Goal: Information Seeking & Learning: Browse casually

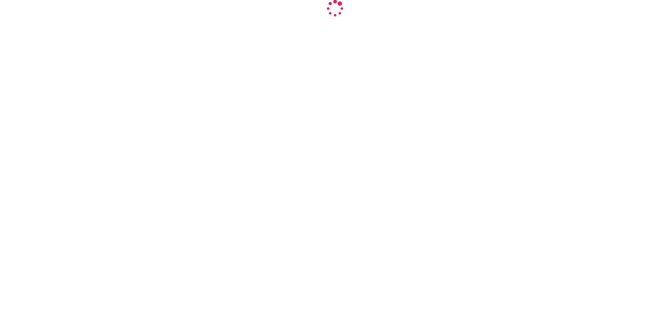
select select "INR"
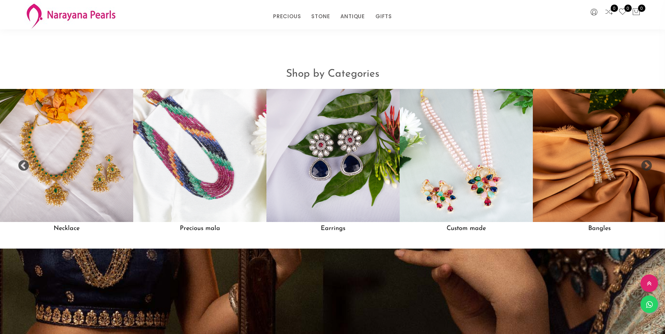
scroll to position [710, 0]
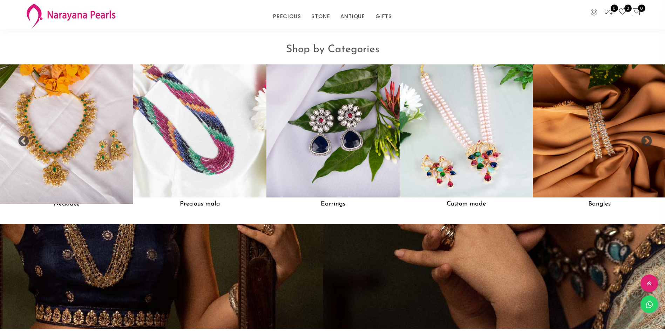
click at [66, 114] on img at bounding box center [66, 131] width 147 height 147
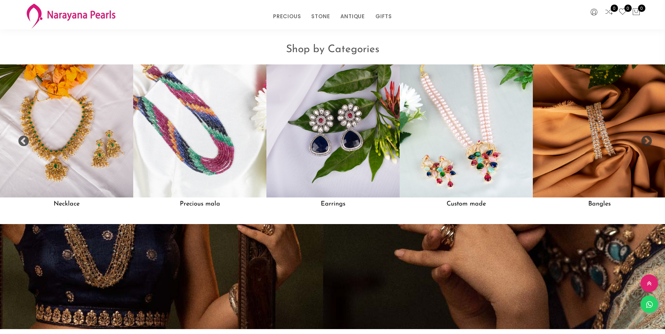
scroll to position [1118, 0]
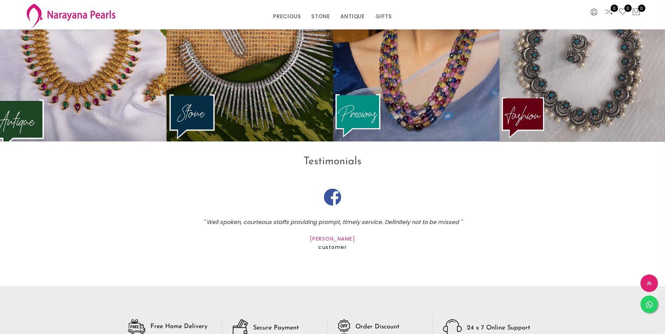
click at [109, 103] on img at bounding box center [83, 54] width 183 height 192
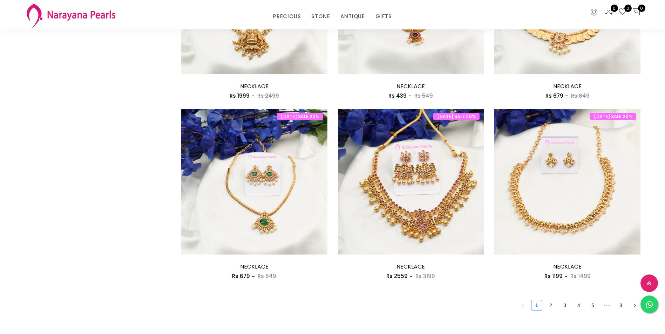
scroll to position [1120, 0]
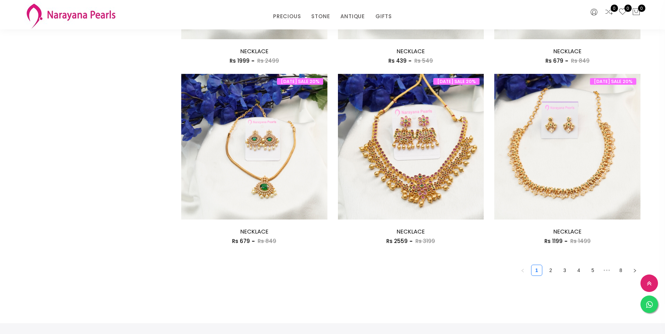
click at [637, 269] on button "button" at bounding box center [634, 270] width 11 height 11
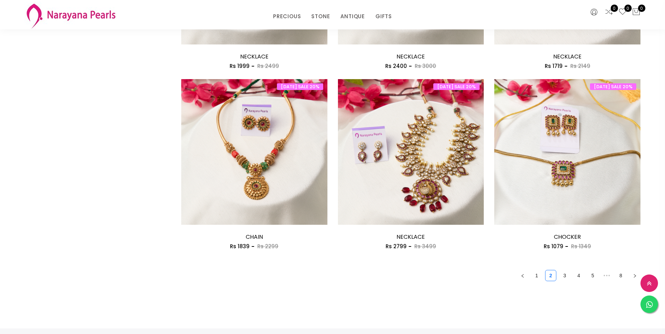
scroll to position [1121, 0]
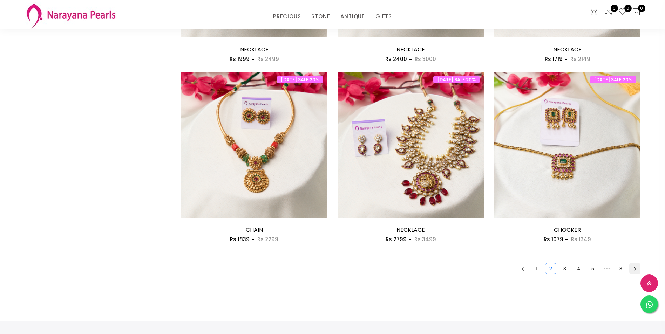
click at [636, 269] on icon "right" at bounding box center [635, 269] width 4 height 4
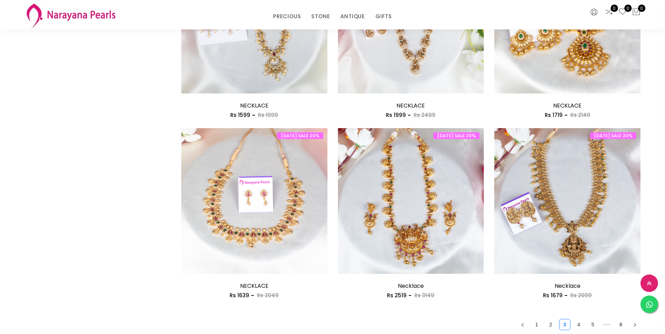
scroll to position [1086, 0]
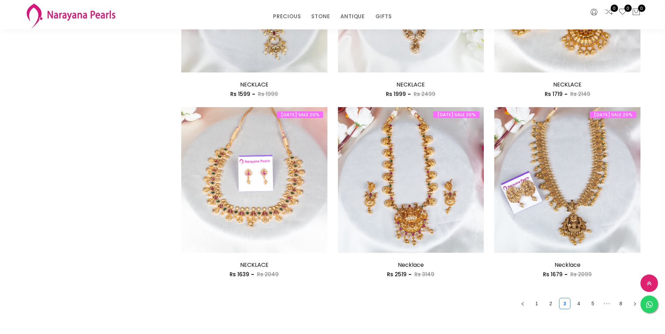
click at [635, 304] on icon "right" at bounding box center [635, 304] width 4 height 4
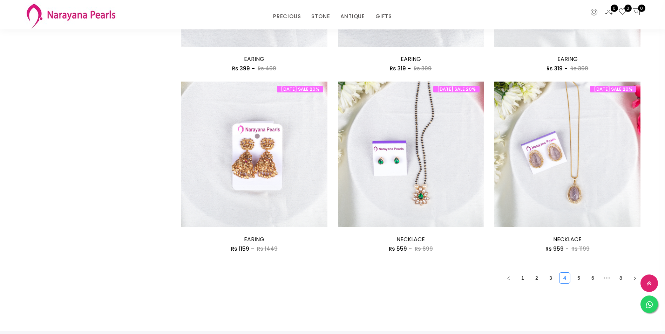
scroll to position [1124, 0]
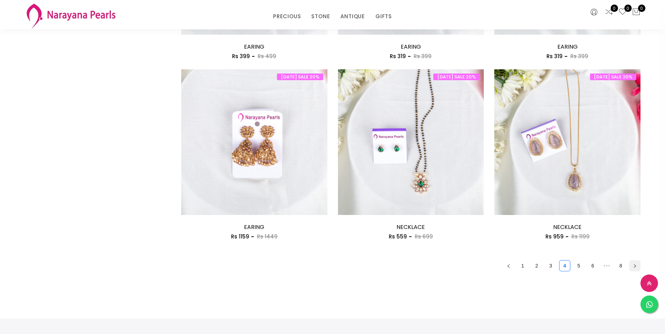
click at [637, 267] on button "button" at bounding box center [634, 265] width 11 height 11
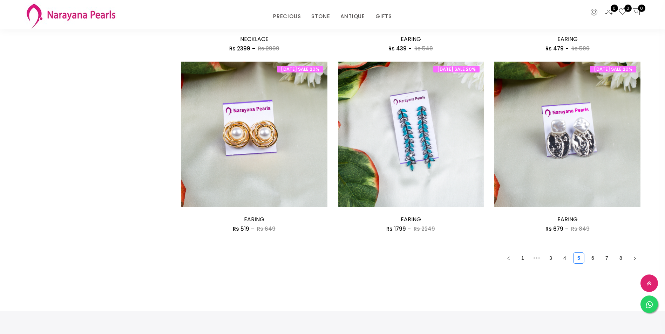
scroll to position [1158, 0]
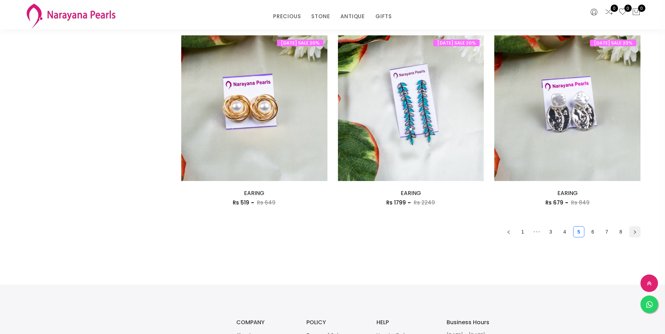
click at [635, 235] on button "button" at bounding box center [634, 231] width 11 height 11
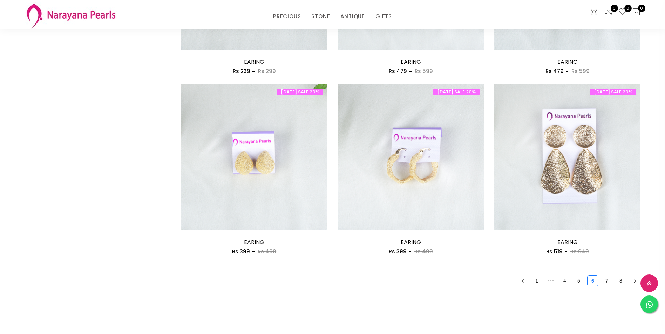
scroll to position [1156, 0]
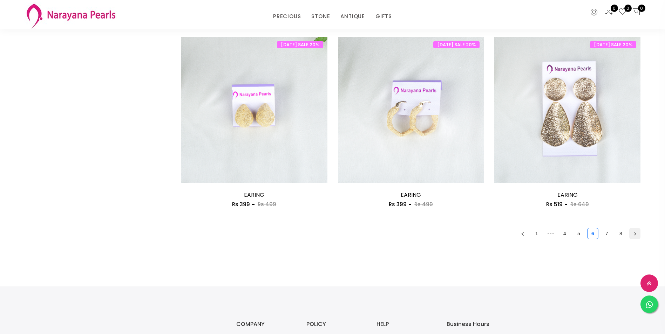
click at [632, 233] on button "button" at bounding box center [634, 233] width 11 height 11
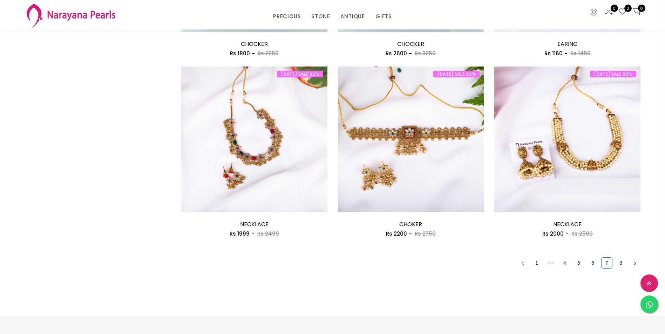
scroll to position [1165, 0]
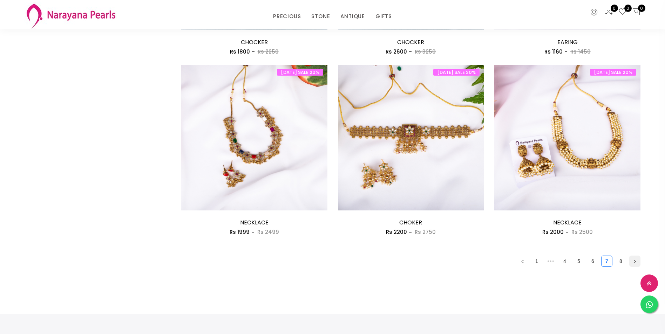
click at [635, 264] on button "button" at bounding box center [634, 261] width 11 height 11
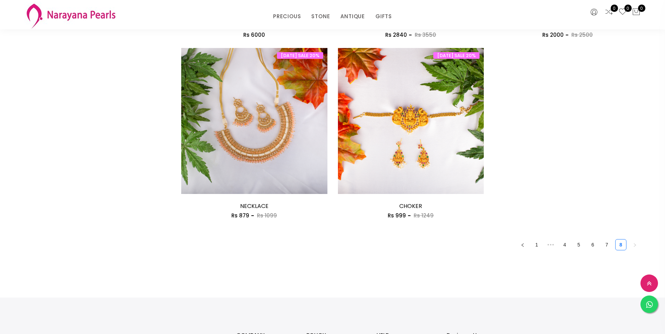
scroll to position [605, 0]
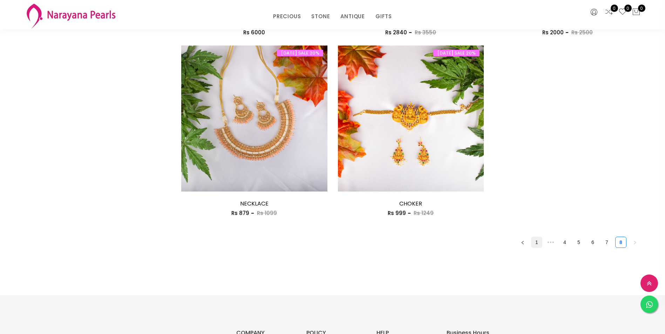
click at [537, 243] on link "1" at bounding box center [536, 242] width 11 height 11
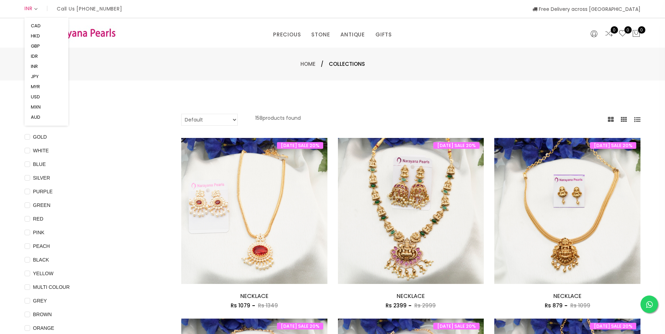
click at [35, 8] on icon at bounding box center [36, 9] width 4 height 6
click at [42, 118] on li "AUD" at bounding box center [46, 117] width 35 height 10
click at [38, 120] on button "AUD" at bounding box center [36, 117] width 14 height 10
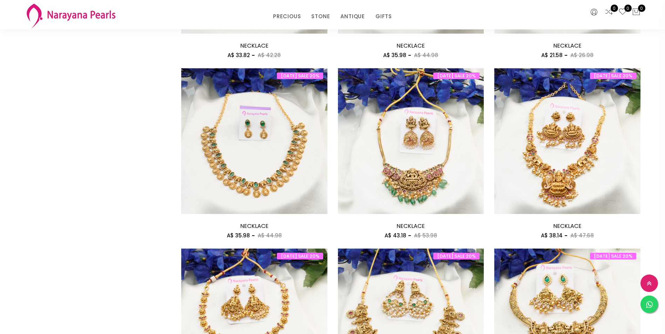
scroll to position [130, 0]
